Goal: Contribute content: Contribute content

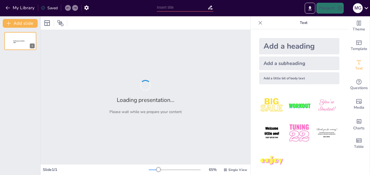
type input "¡Hablemos de Adjetivos! Cómo Describir el Mundo"
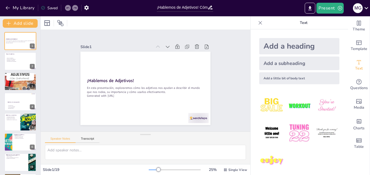
checkbox input "true"
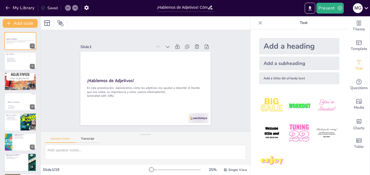
checkbox input "true"
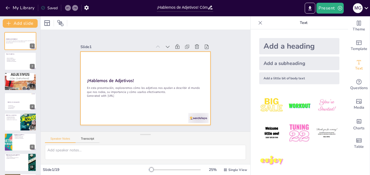
checkbox input "true"
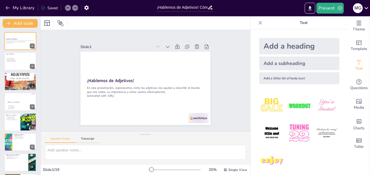
checkbox input "true"
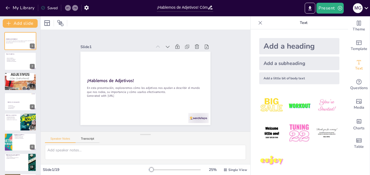
checkbox input "true"
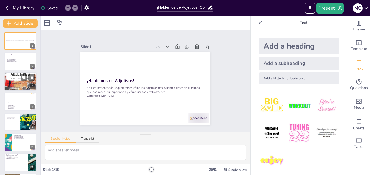
checkbox input "true"
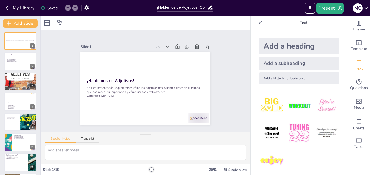
checkbox input "true"
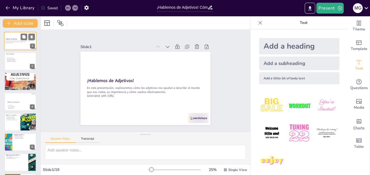
checkbox input "true"
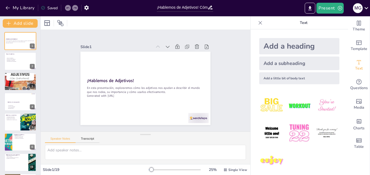
checkbox input "true"
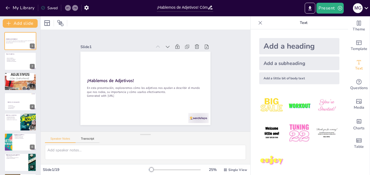
checkbox input "true"
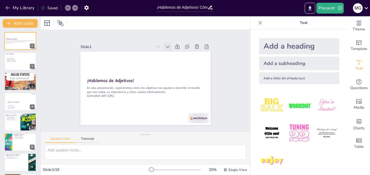
checkbox input "true"
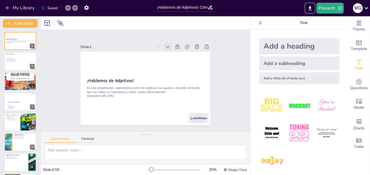
checkbox input "true"
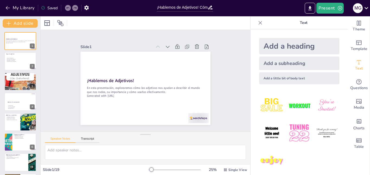
checkbox input "true"
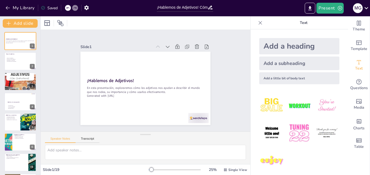
checkbox input "true"
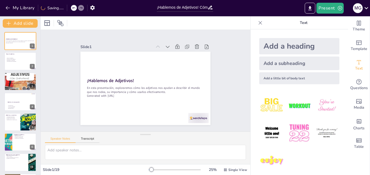
checkbox input "true"
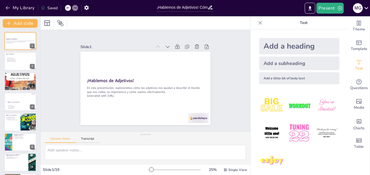
checkbox input "true"
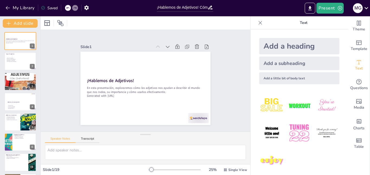
checkbox input "true"
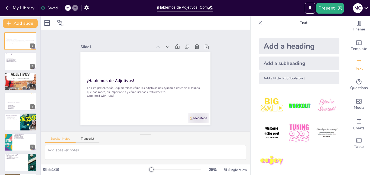
checkbox input "true"
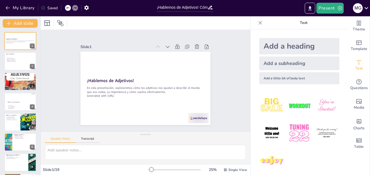
checkbox input "true"
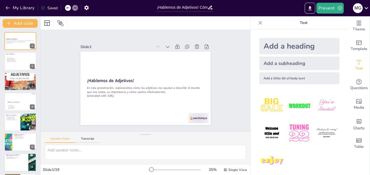
checkbox input "true"
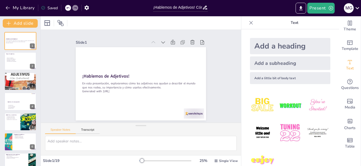
checkbox input "true"
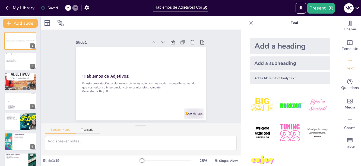
checkbox input "true"
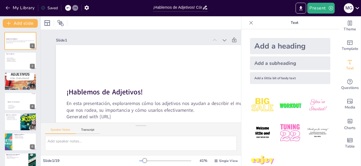
checkbox input "true"
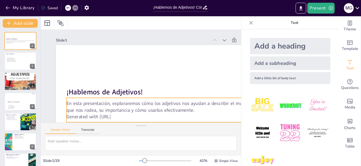
checkbox input "true"
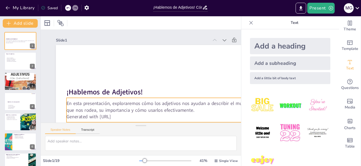
checkbox input "true"
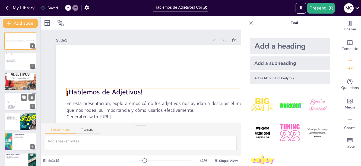
checkbox input "true"
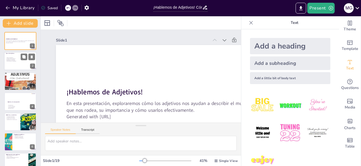
checkbox input "true"
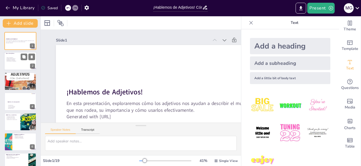
checkbox input "true"
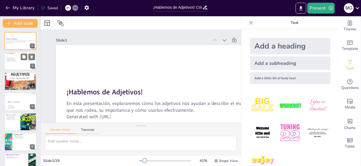
checkbox input "true"
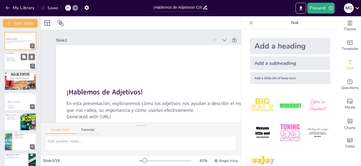
checkbox input "true"
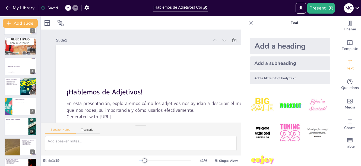
checkbox input "true"
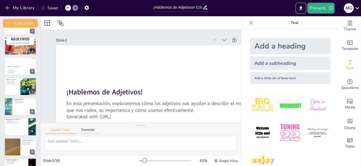
scroll to position [54, 0]
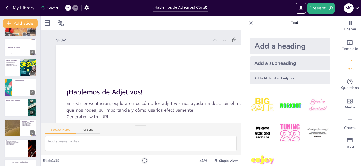
checkbox input "true"
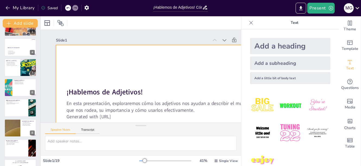
checkbox input "true"
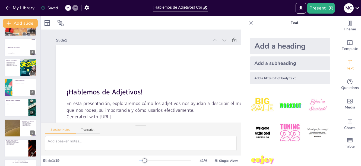
checkbox input "true"
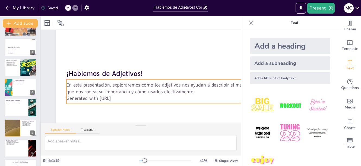
checkbox input "true"
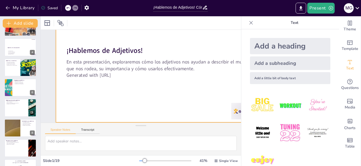
checkbox input "true"
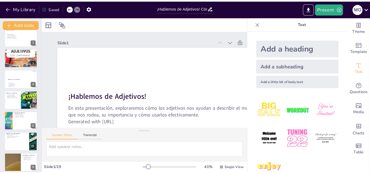
scroll to position [0, 0]
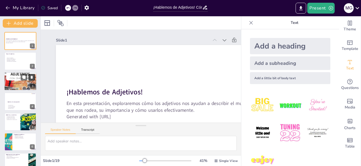
checkbox input "true"
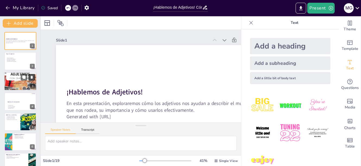
checkbox input "true"
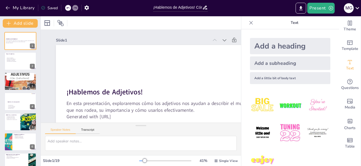
checkbox input "true"
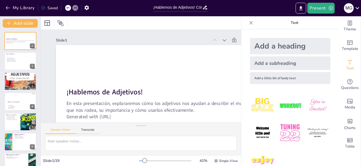
checkbox input "true"
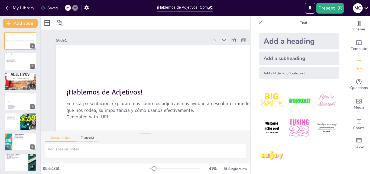
click at [363, 10] on div "M G" at bounding box center [360, 8] width 20 height 11
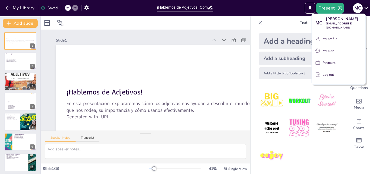
click at [363, 10] on div at bounding box center [185, 87] width 370 height 174
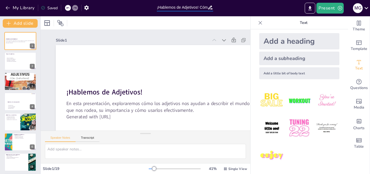
click at [193, 8] on input "¡Hablemos de Adjetivos! Cómo Describir el Mundo" at bounding box center [182, 8] width 51 height 8
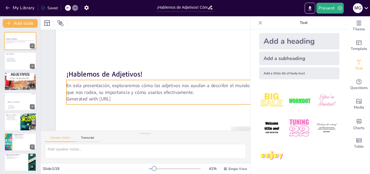
scroll to position [27, 0]
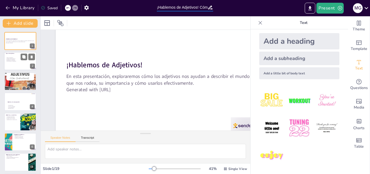
click at [9, 60] on p "Ejemplos de cada tipo." at bounding box center [18, 60] width 24 height 1
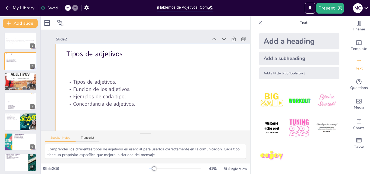
scroll to position [0, 0]
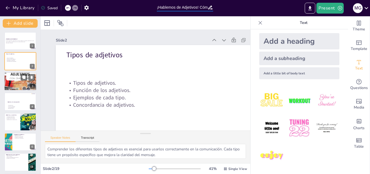
click at [25, 82] on div at bounding box center [20, 77] width 33 height 46
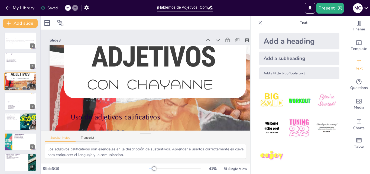
scroll to position [0, 7]
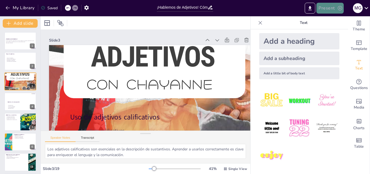
click at [329, 9] on button "Present" at bounding box center [330, 8] width 27 height 11
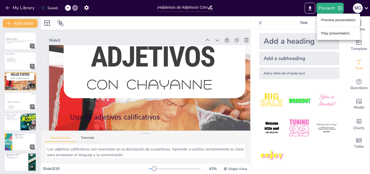
click at [338, 23] on li "Preview presentation" at bounding box center [338, 20] width 43 height 9
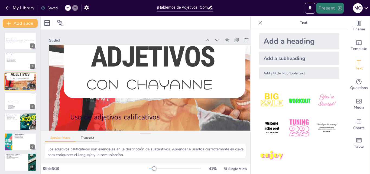
click at [337, 10] on icon "button" at bounding box center [339, 7] width 5 height 5
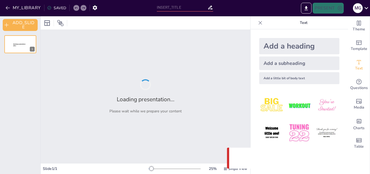
type input "¡Hablemos de Adjetivos! Cómo Describir el Mundo"
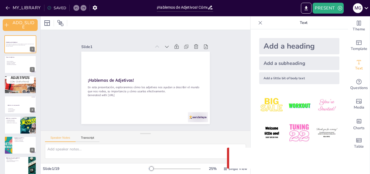
checkbox input "true"
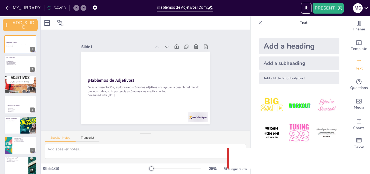
checkbox input "true"
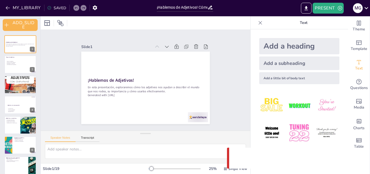
checkbox input "true"
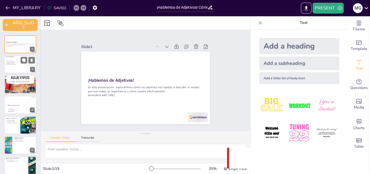
checkbox input "true"
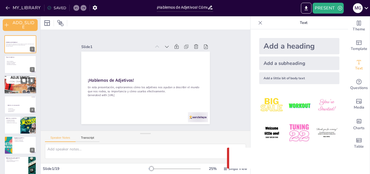
checkbox input "true"
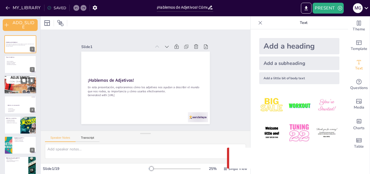
checkbox input "true"
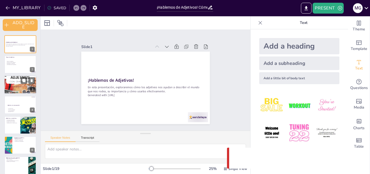
checkbox input "true"
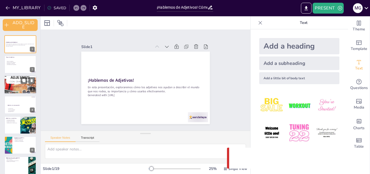
checkbox input "true"
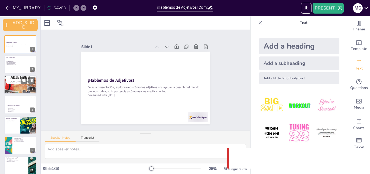
click at [17, 88] on p "Adjetivos calificativos." at bounding box center [22, 88] width 29 height 1
type textarea "Los adjetivos calificativos son esenciales en la descripción de sustantivos. Ap…"
checkbox input "true"
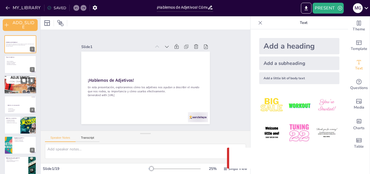
checkbox input "true"
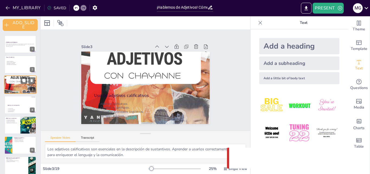
checkbox input "true"
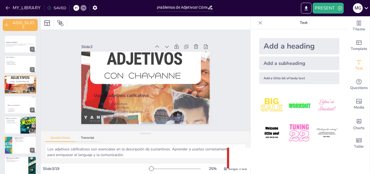
checkbox input "true"
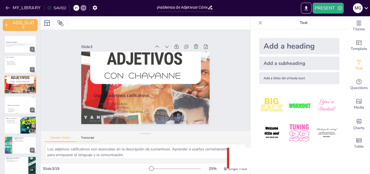
checkbox input "true"
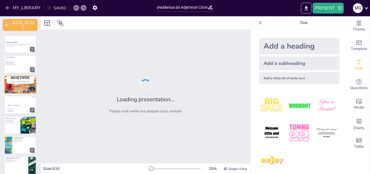
checkbox input "true"
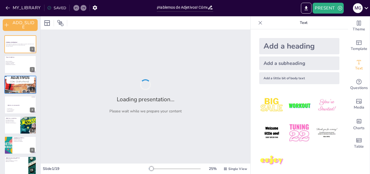
checkbox input "true"
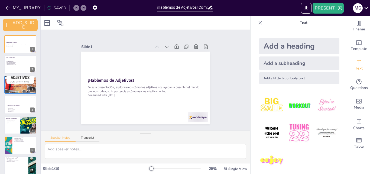
checkbox input "true"
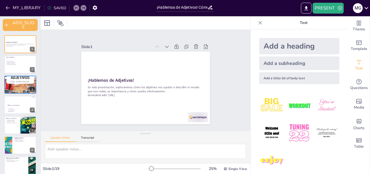
checkbox input "true"
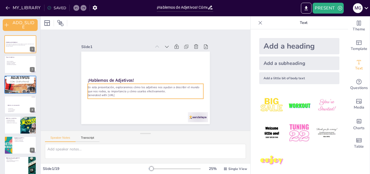
checkbox input "true"
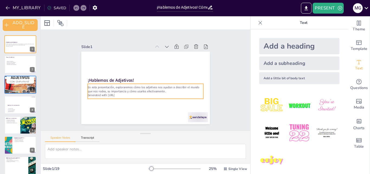
checkbox input "true"
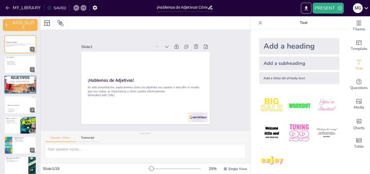
checkbox input "true"
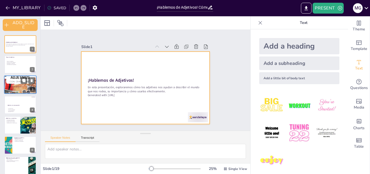
checkbox input "true"
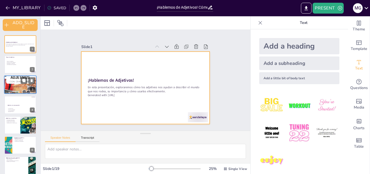
checkbox input "true"
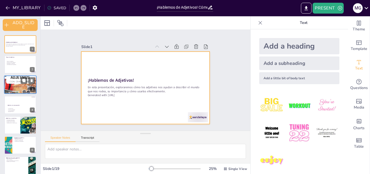
checkbox input "true"
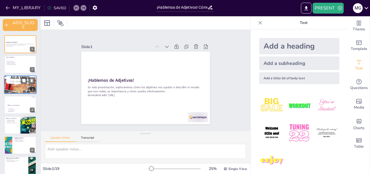
checkbox input "true"
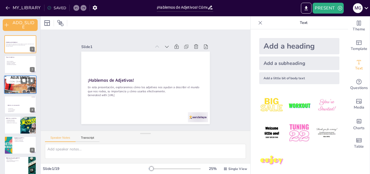
checkbox input "true"
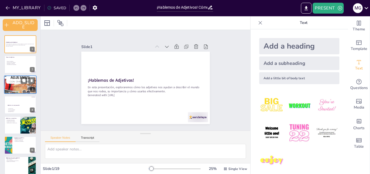
checkbox input "true"
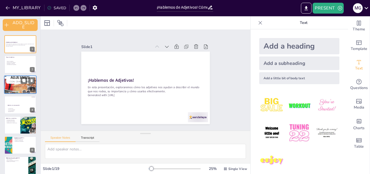
click at [20, 86] on p "Uso de adjetivos calificativos" at bounding box center [21, 87] width 29 height 2
type textarea "Los adjetivos calificativos son esenciales en la descripción de sustantivos. Ap…"
checkbox input "true"
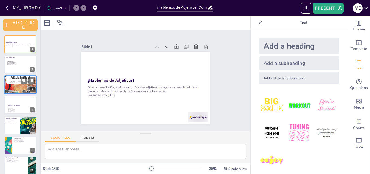
checkbox input "true"
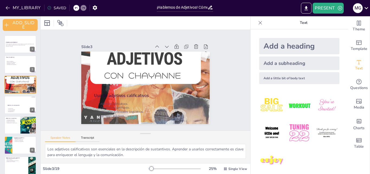
checkbox input "true"
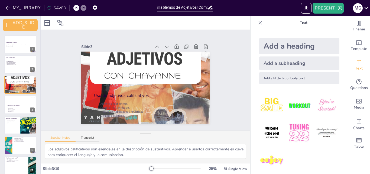
checkbox input "true"
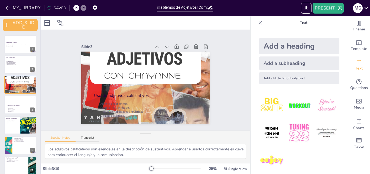
checkbox input "true"
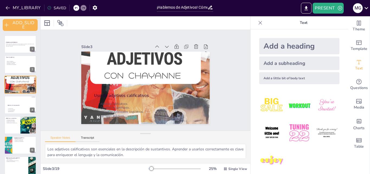
checkbox input "true"
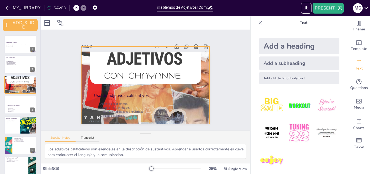
checkbox input "true"
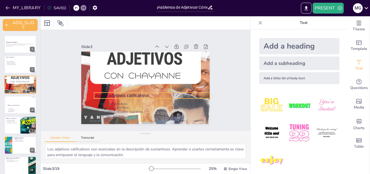
checkbox input "true"
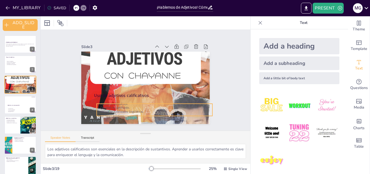
checkbox input "true"
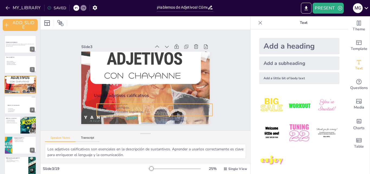
checkbox input "true"
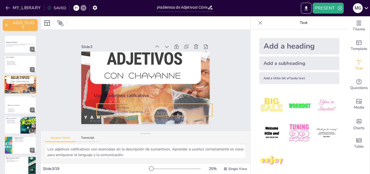
checkbox input "true"
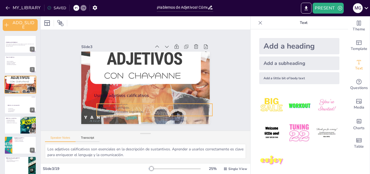
checkbox input "true"
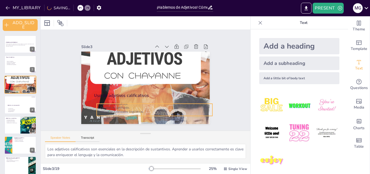
checkbox input "true"
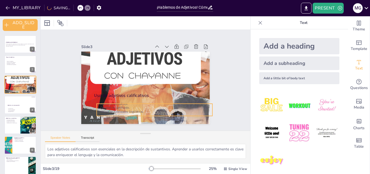
checkbox input "true"
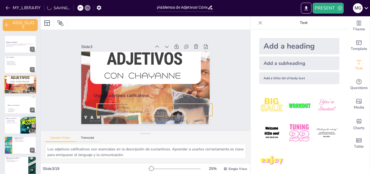
checkbox input "true"
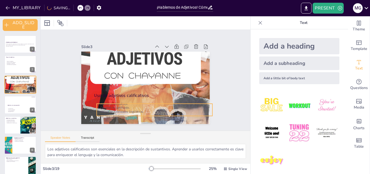
checkbox input "true"
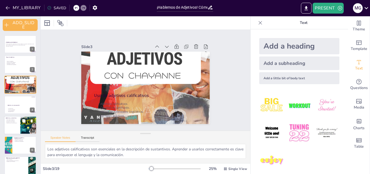
click at [13, 124] on div at bounding box center [20, 125] width 33 height 18
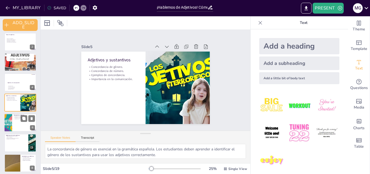
click at [15, 121] on div at bounding box center [20, 122] width 33 height 18
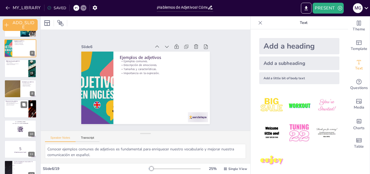
click at [20, 111] on div at bounding box center [20, 108] width 33 height 18
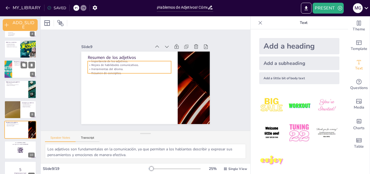
scroll to position [0, 0]
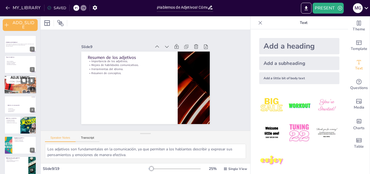
click at [25, 86] on p "Uso de adjetivos calificativos" at bounding box center [21, 87] width 29 height 2
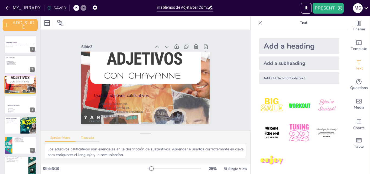
click at [91, 140] on button "Transcript" at bounding box center [88, 139] width 24 height 6
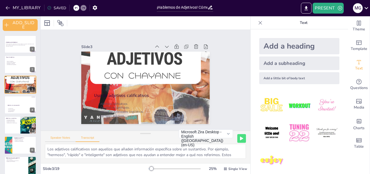
click at [63, 138] on button "Speaker Notes" at bounding box center [60, 139] width 31 height 6
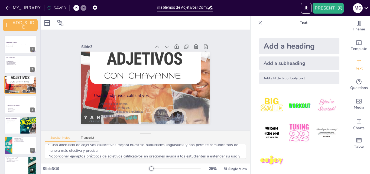
scroll to position [36, 0]
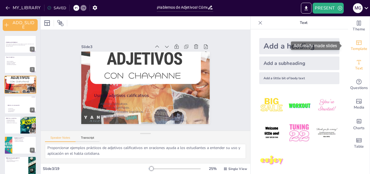
click at [352, 50] on span "Template" at bounding box center [359, 49] width 17 height 6
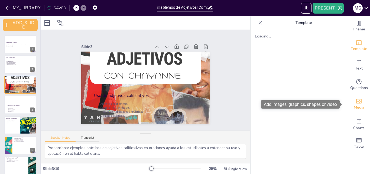
click at [356, 106] on span "Media" at bounding box center [359, 107] width 11 height 6
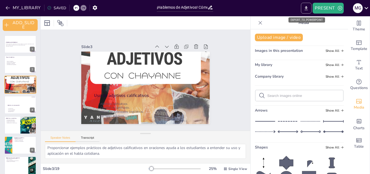
click at [308, 7] on icon "EXPORT_TO_POWERPOINT" at bounding box center [307, 8] width 6 height 6
click at [304, 13] on button "EXPORT_TO_POWERPOINT" at bounding box center [306, 8] width 11 height 11
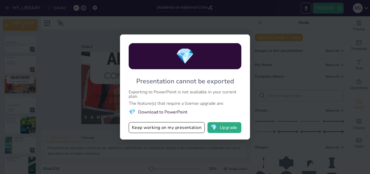
drag, startPoint x: 137, startPoint y: 81, endPoint x: 234, endPoint y: 80, distance: 96.5
click at [221, 79] on div "Presentation cannot be exported" at bounding box center [185, 81] width 98 height 9
click at [255, 22] on div "💎 Presentation cannot be exported Exporting to PowerPoint is not available in y…" at bounding box center [185, 87] width 370 height 174
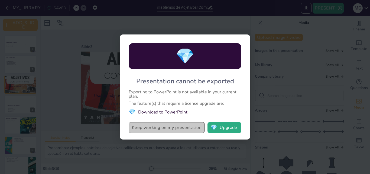
click at [185, 130] on button "Keep working on my presentation" at bounding box center [167, 127] width 76 height 11
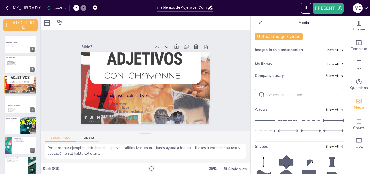
scroll to position [0, 0]
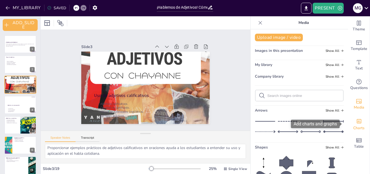
click at [357, 123] on icon "Add charts and graphs" at bounding box center [359, 121] width 5 height 4
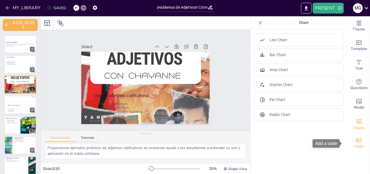
click at [356, 140] on icon "Add a table" at bounding box center [359, 140] width 7 height 7
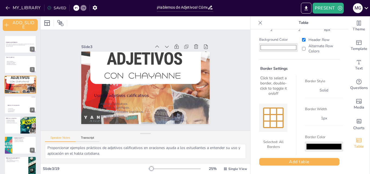
scroll to position [28, 0]
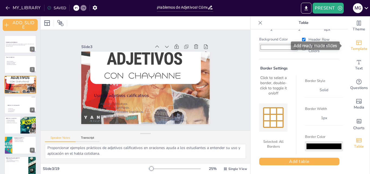
click at [355, 46] on span "Template" at bounding box center [359, 49] width 17 height 6
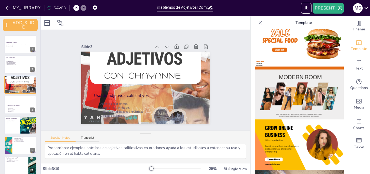
scroll to position [81, 0]
